Goal: Check status: Check status

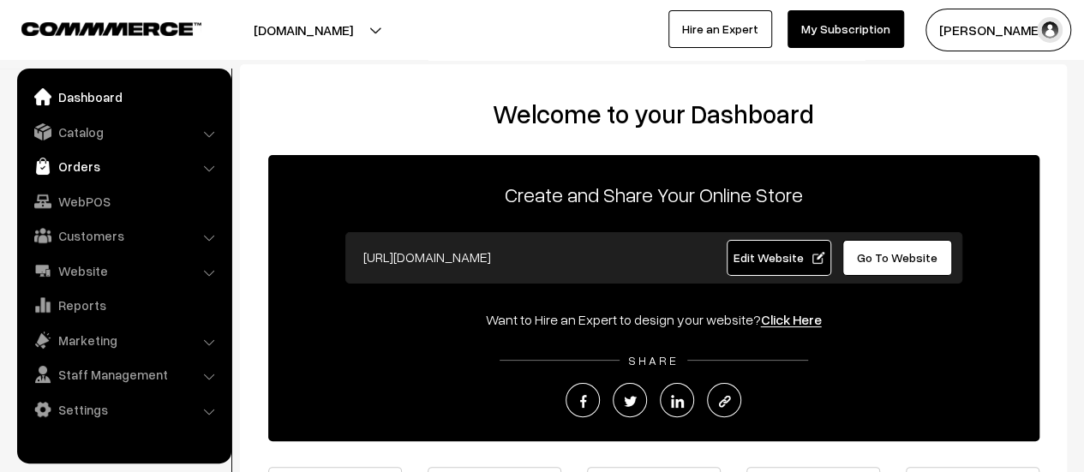
click at [92, 160] on link "Orders" at bounding box center [123, 166] width 204 height 31
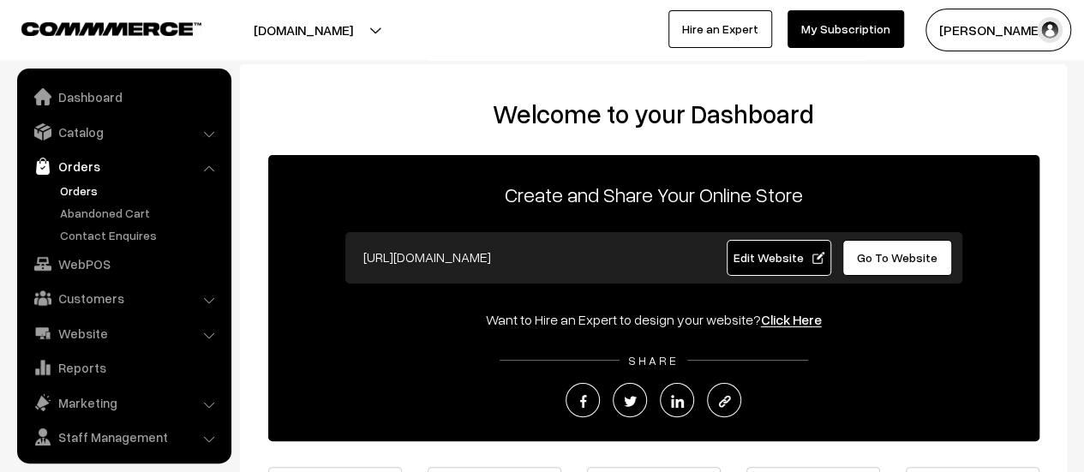
click at [77, 184] on link "Orders" at bounding box center [141, 191] width 170 height 18
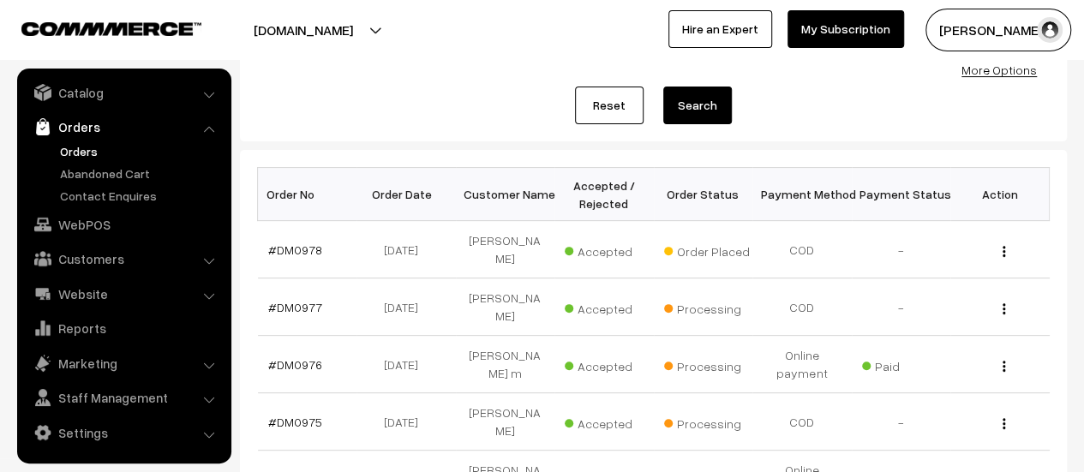
scroll to position [194, 0]
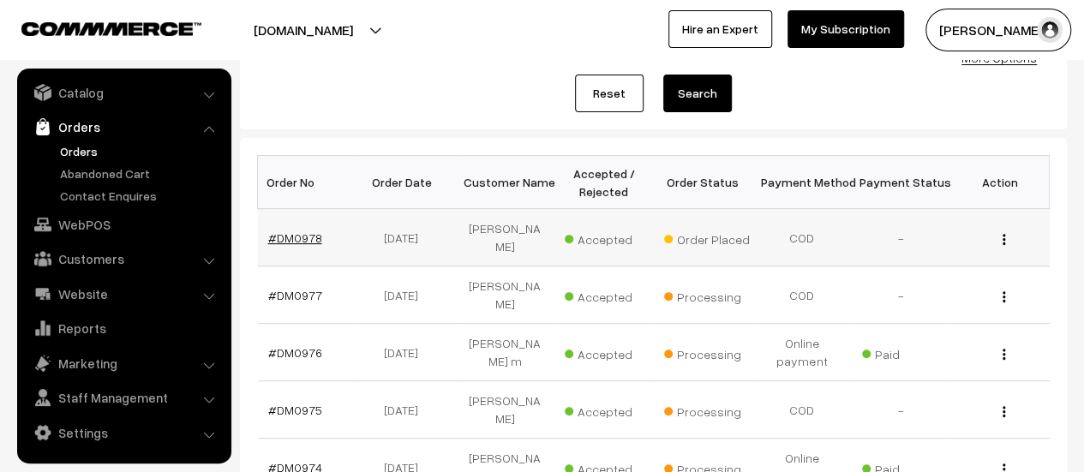
click at [298, 236] on link "#DM0978" at bounding box center [295, 238] width 54 height 15
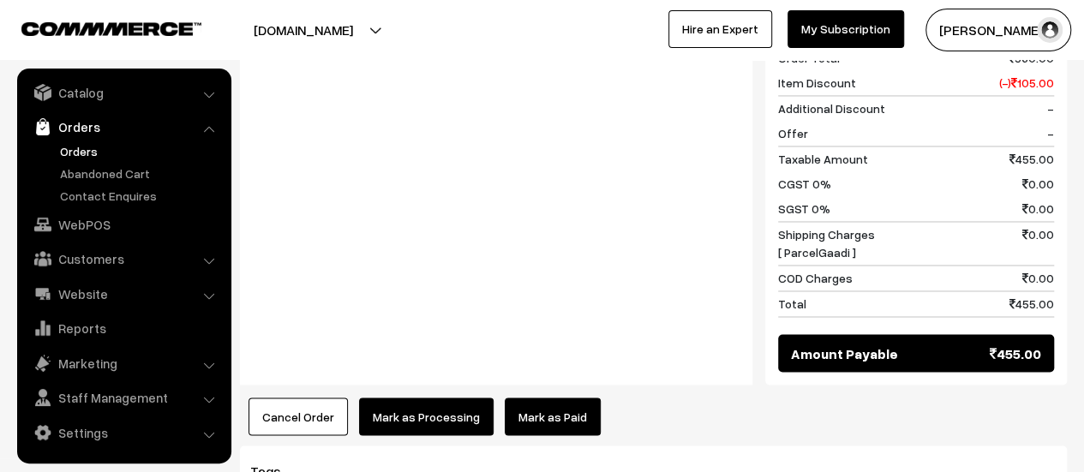
scroll to position [1318, 0]
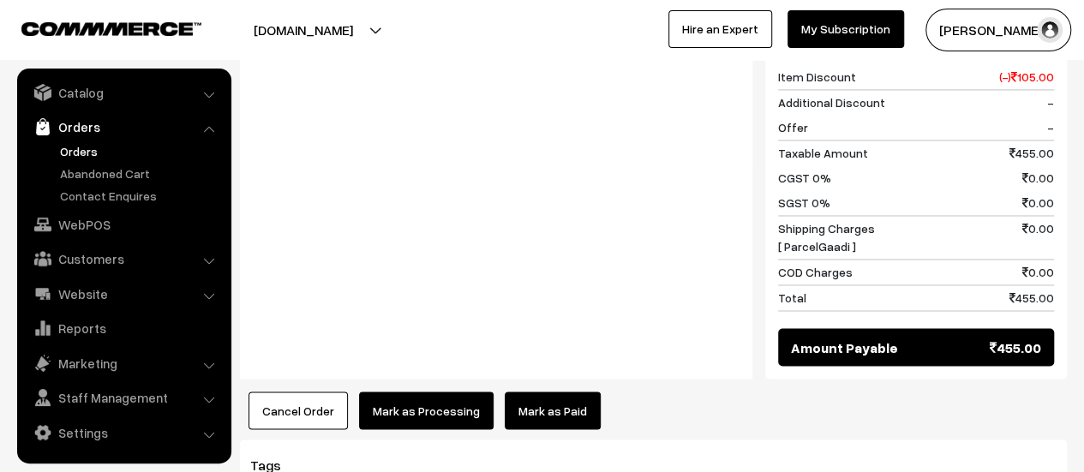
click at [415, 392] on button "Mark as Processing" at bounding box center [426, 411] width 135 height 38
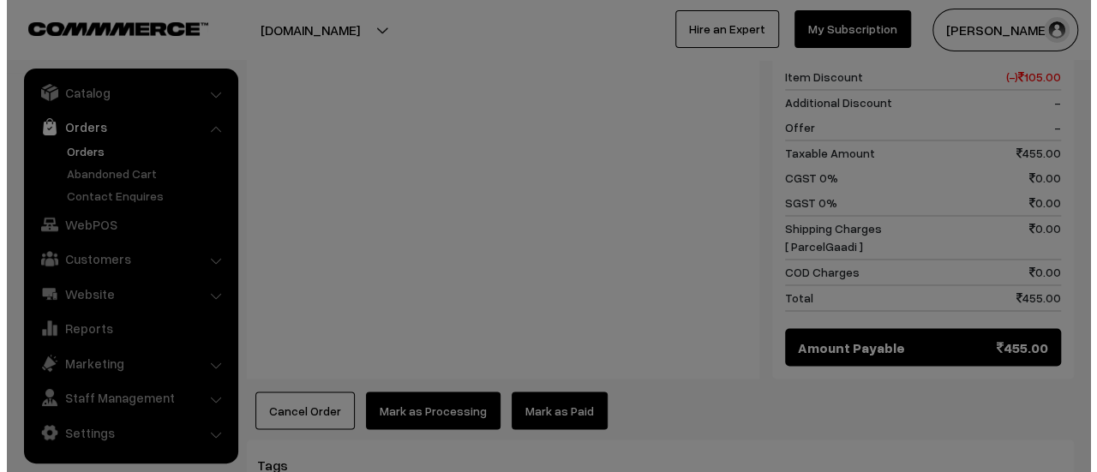
scroll to position [1299, 0]
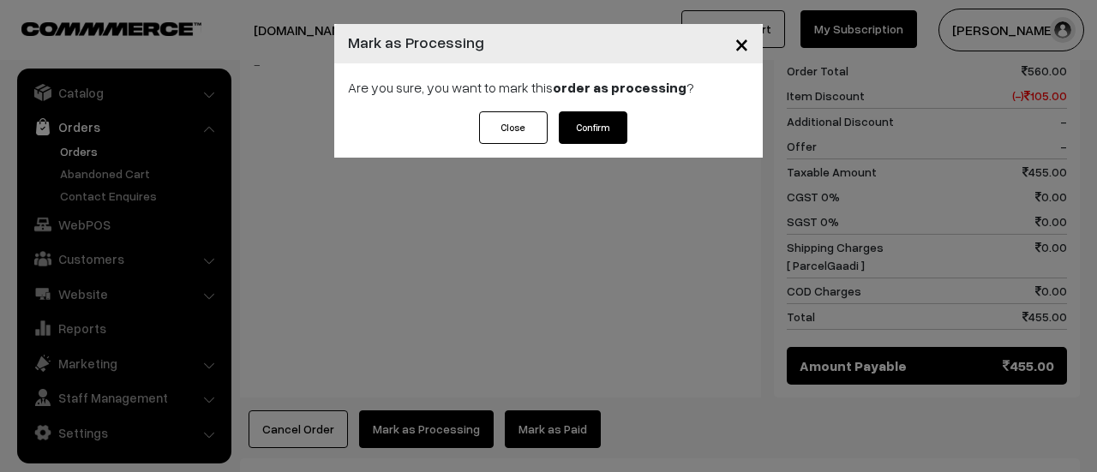
click at [578, 126] on button "Confirm" at bounding box center [593, 127] width 69 height 33
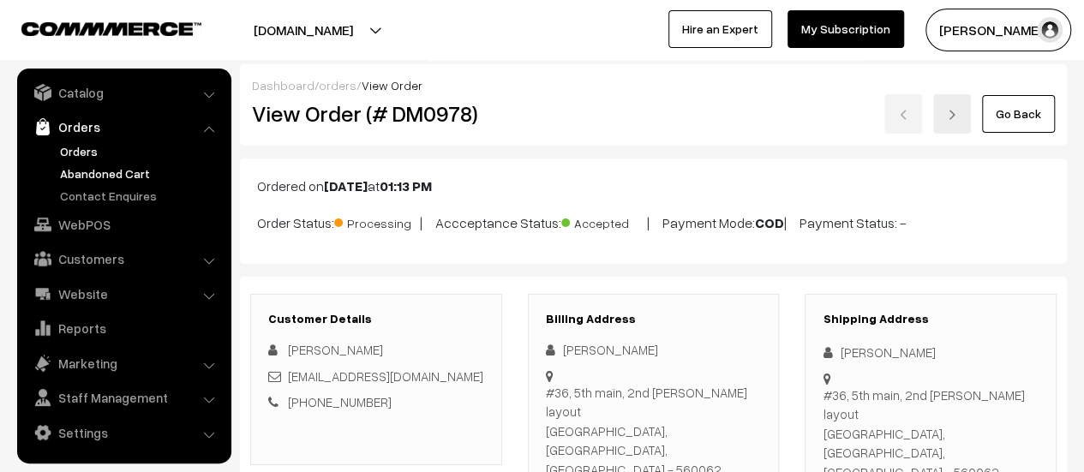
click at [100, 173] on link "Abandoned Cart" at bounding box center [141, 174] width 170 height 18
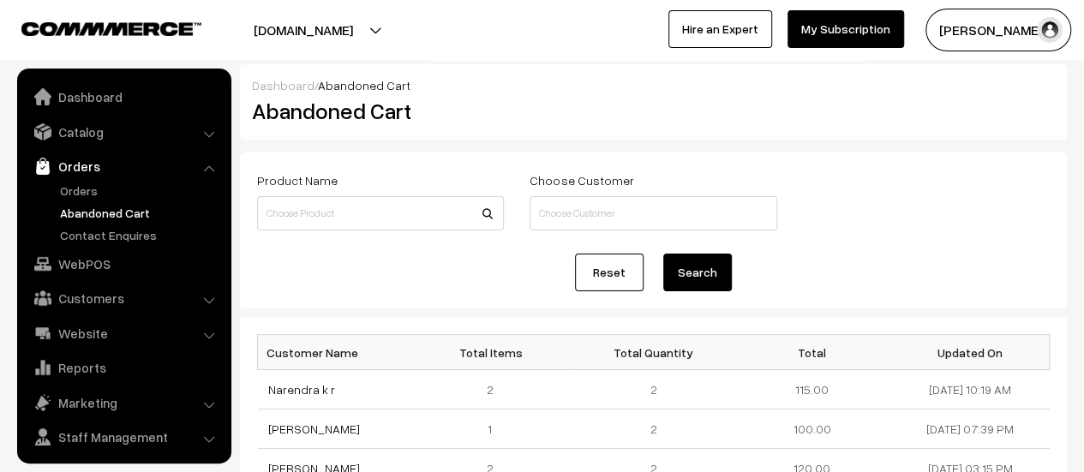
scroll to position [39, 0]
